Goal: Entertainment & Leisure: Consume media (video, audio)

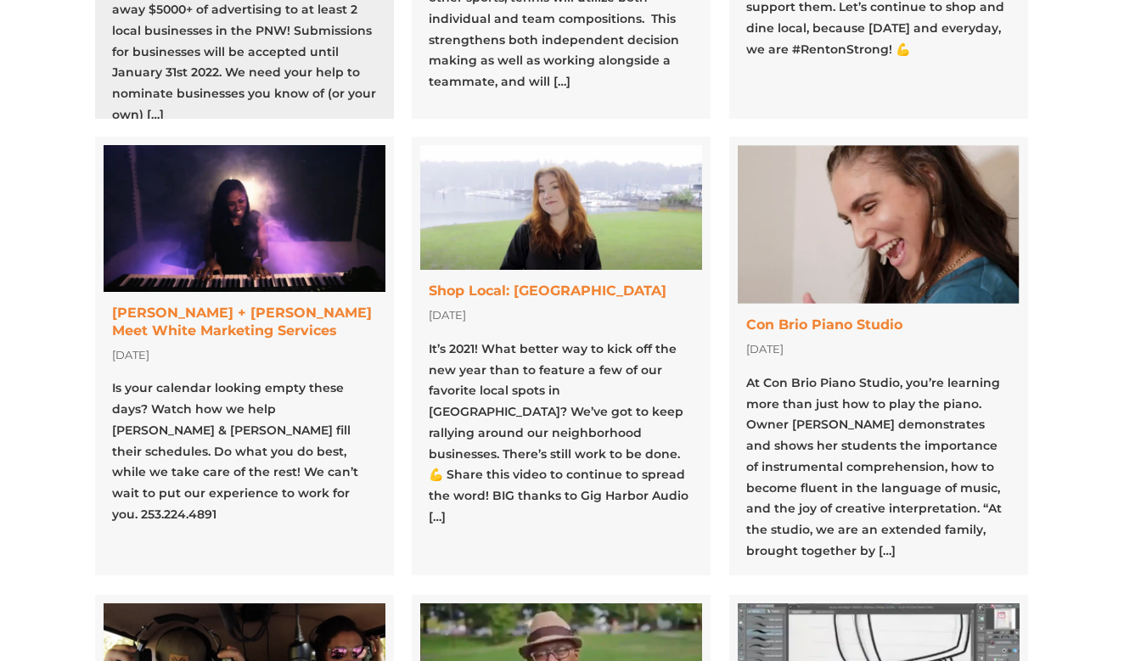
scroll to position [687, 0]
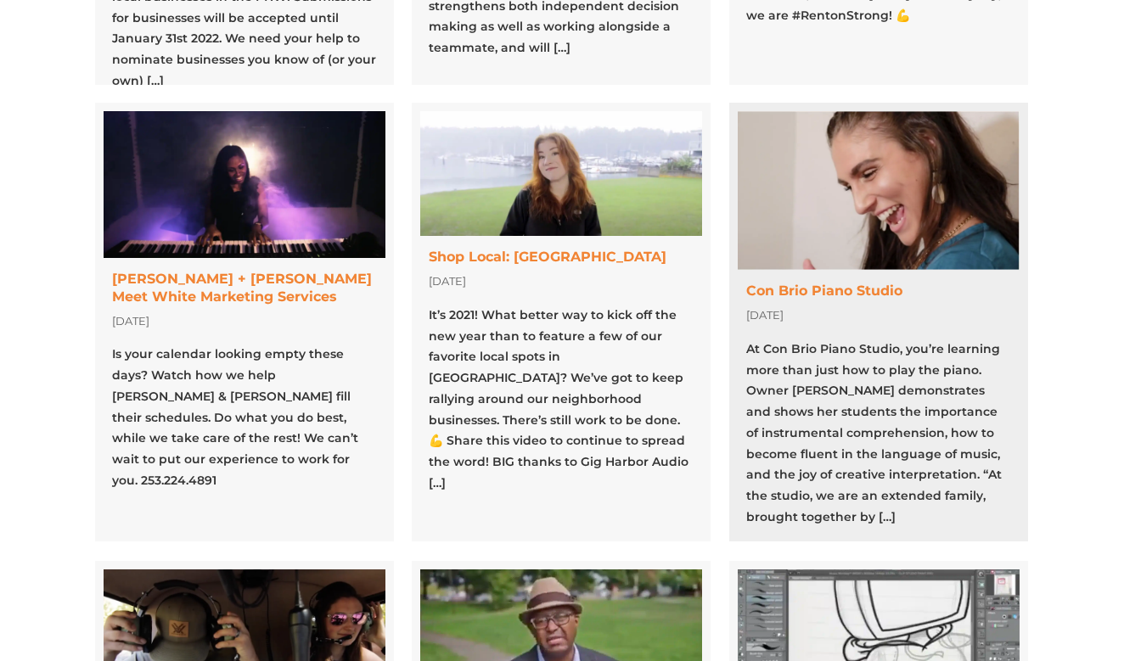
click at [791, 293] on link at bounding box center [878, 322] width 299 height 439
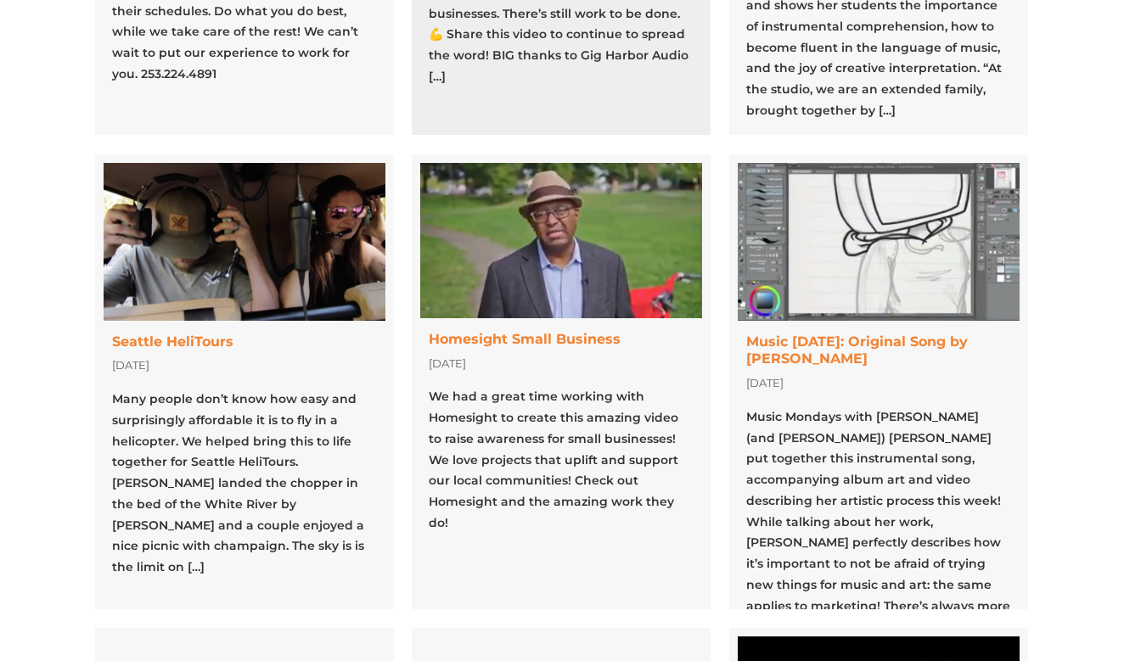
scroll to position [1127, 0]
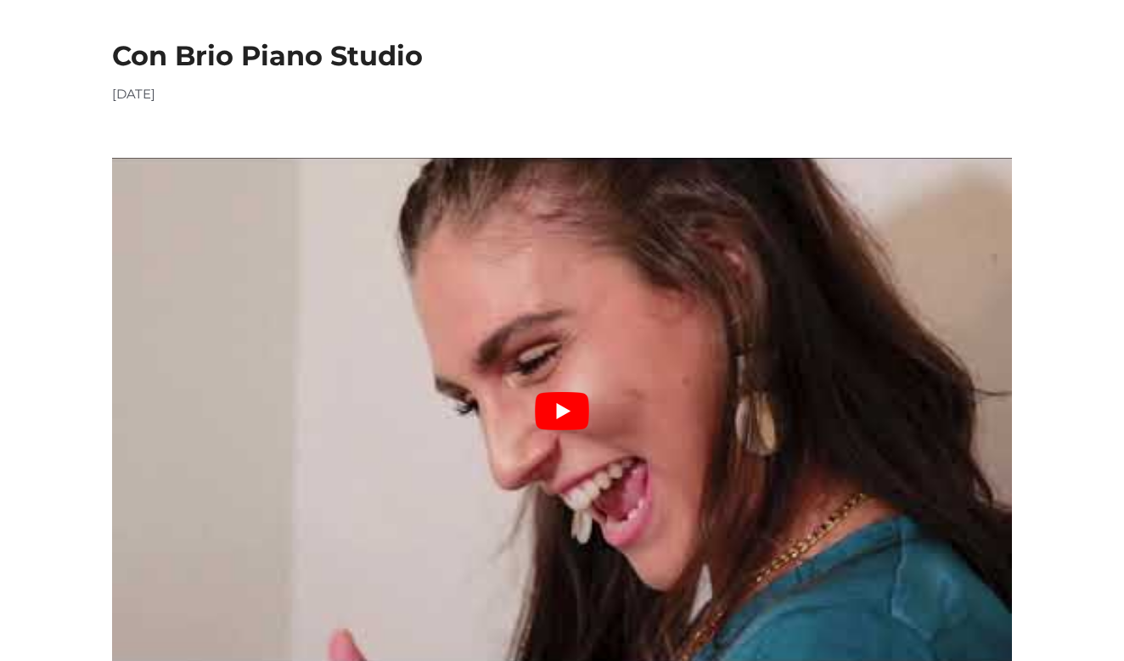
click at [561, 421] on button "Play Youtube video" at bounding box center [562, 411] width 900 height 506
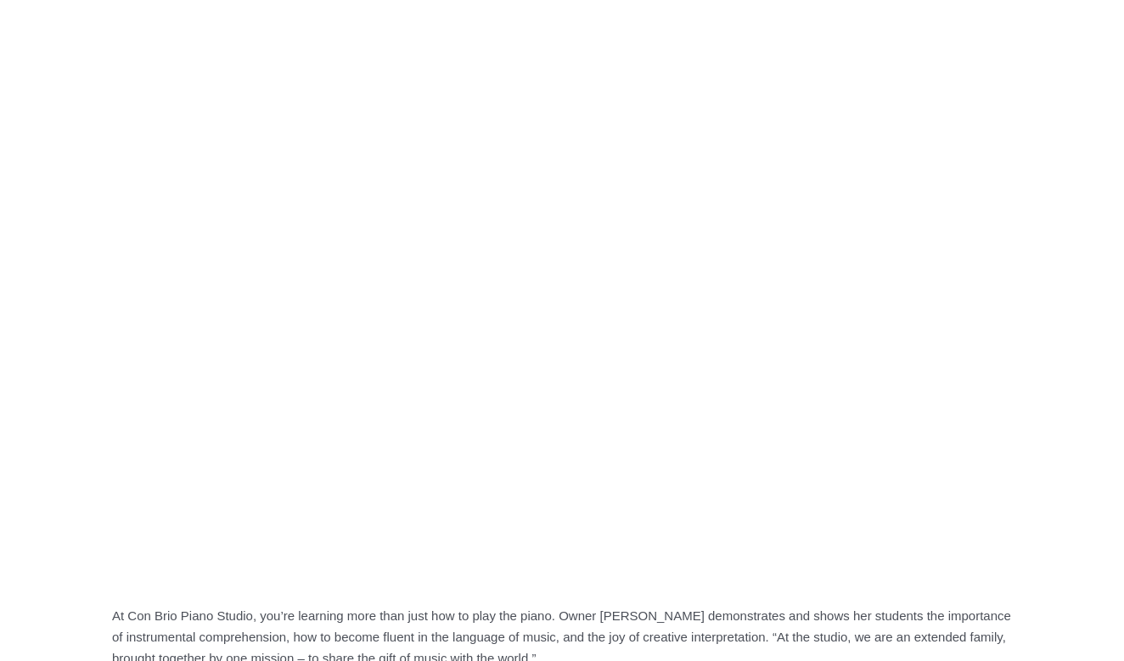
scroll to position [346, 0]
